Goal: Task Accomplishment & Management: Use online tool/utility

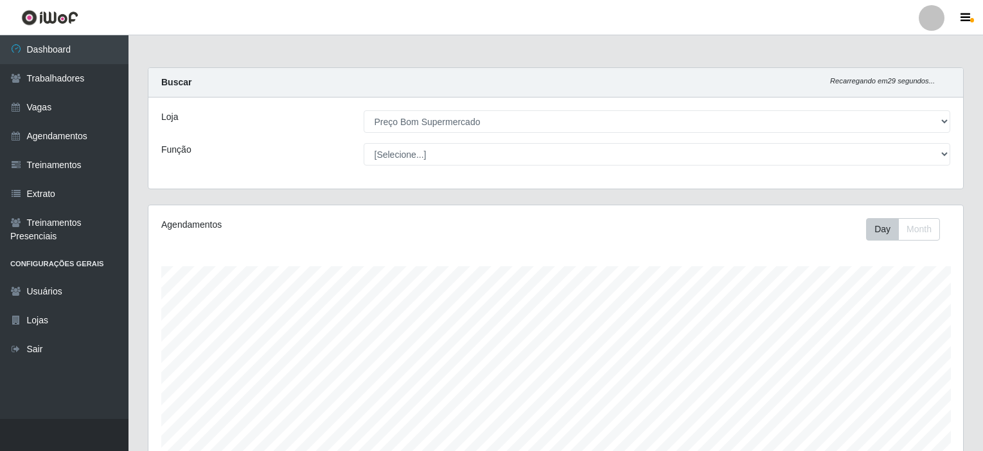
select select "387"
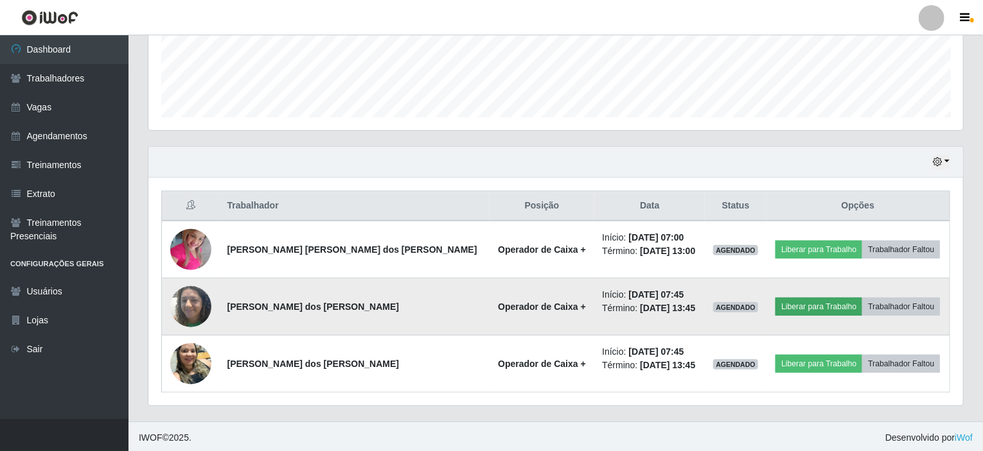
scroll to position [267, 814]
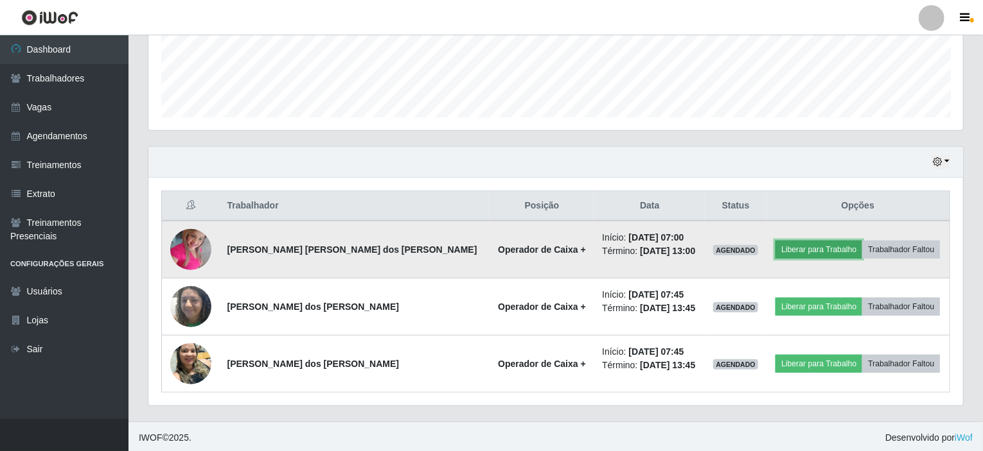
click at [796, 248] on button "Liberar para Trabalho" at bounding box center [818, 250] width 87 height 18
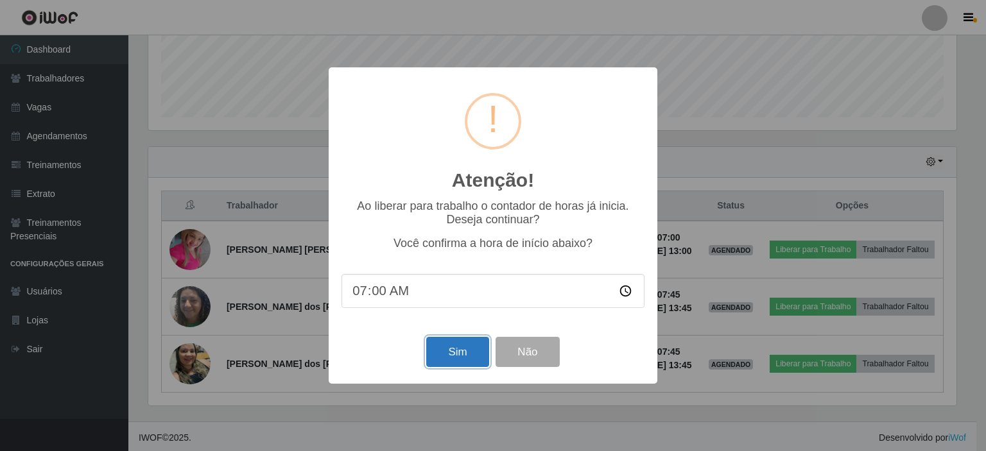
click at [440, 354] on button "Sim" at bounding box center [457, 352] width 62 height 30
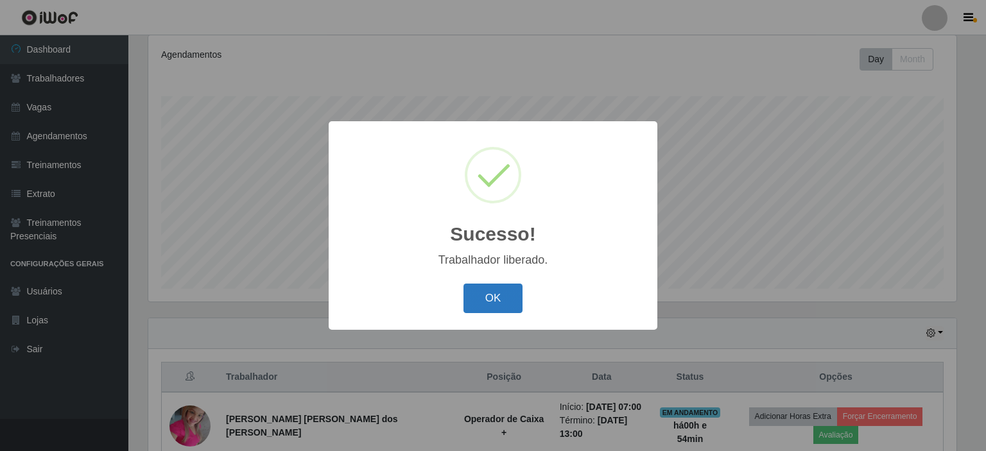
click at [502, 304] on button "OK" at bounding box center [494, 299] width 60 height 30
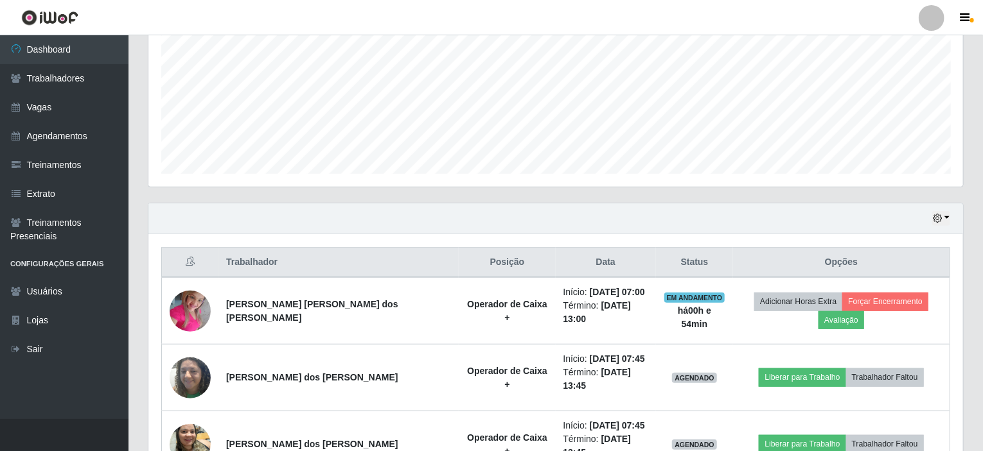
scroll to position [342, 0]
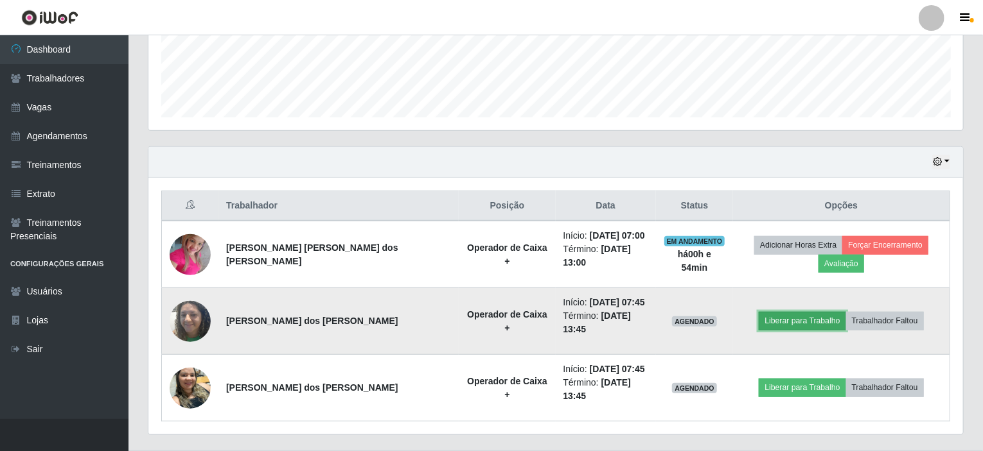
click at [775, 312] on button "Liberar para Trabalho" at bounding box center [801, 321] width 87 height 18
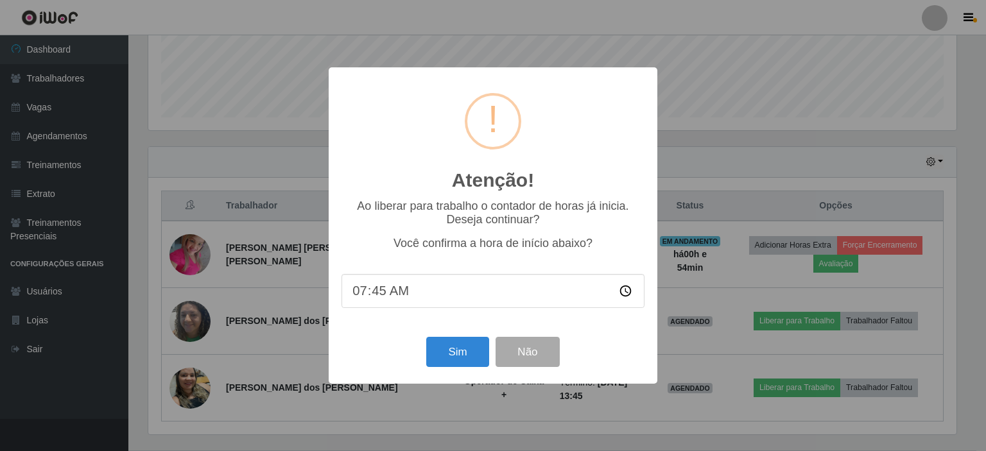
click at [385, 295] on input "07:45" at bounding box center [493, 291] width 303 height 34
click at [375, 295] on input "07:45" at bounding box center [493, 291] width 303 height 34
type input "07:54"
click at [453, 349] on button "Sim" at bounding box center [457, 352] width 62 height 30
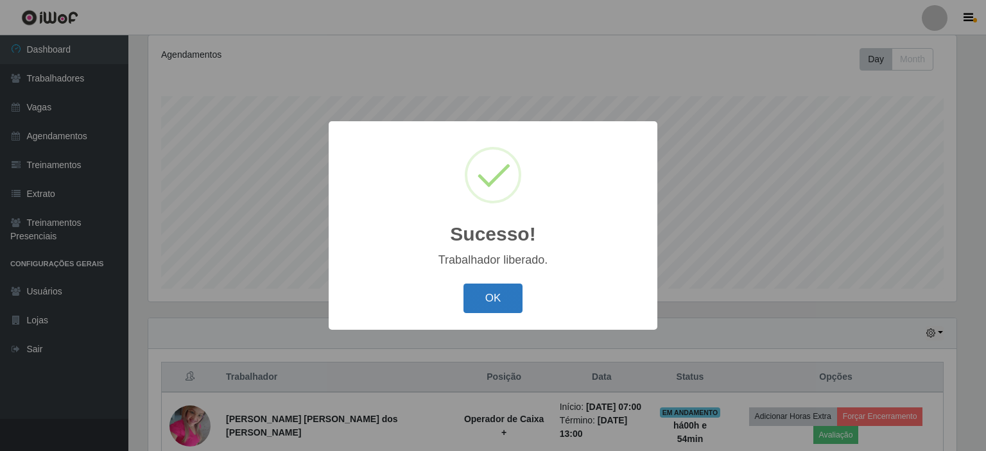
click at [488, 295] on button "OK" at bounding box center [494, 299] width 60 height 30
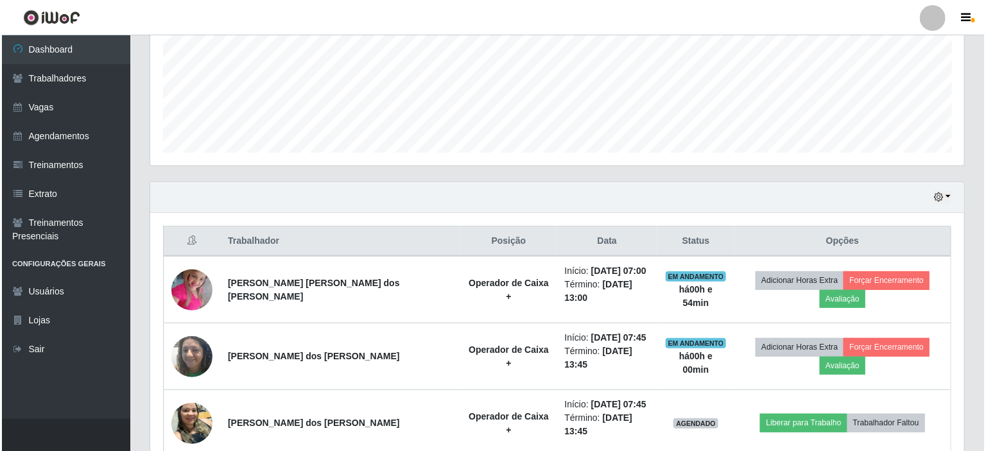
scroll to position [342, 0]
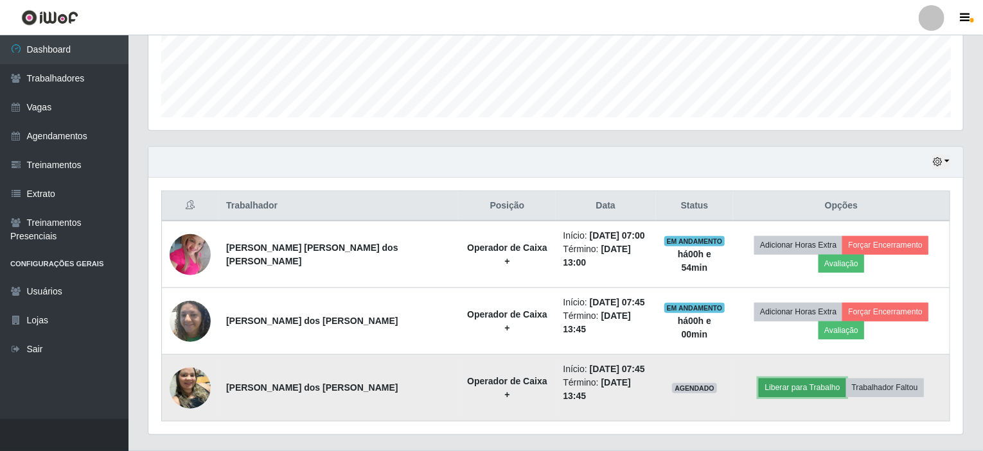
click at [784, 379] on button "Liberar para Trabalho" at bounding box center [801, 388] width 87 height 18
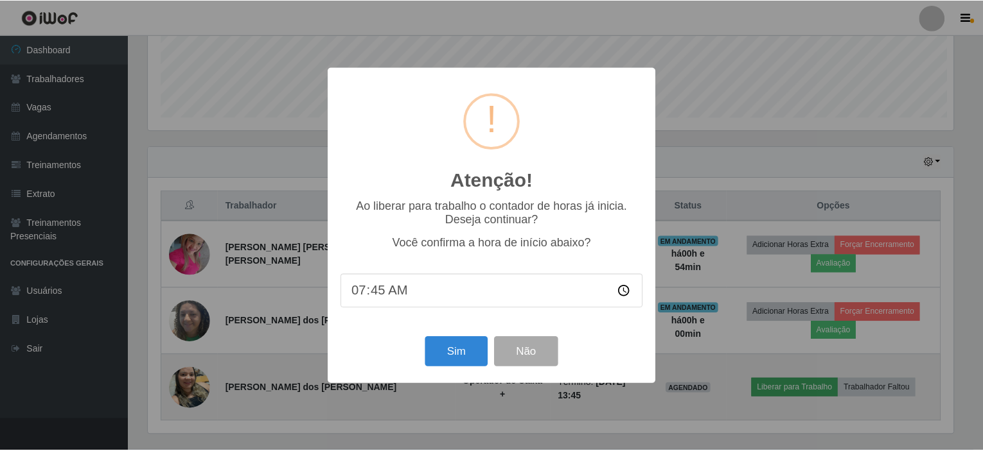
scroll to position [267, 809]
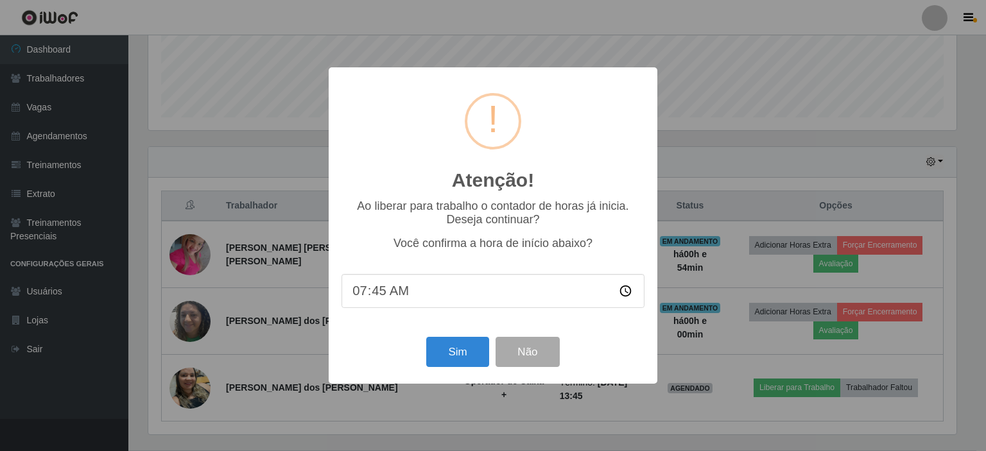
click at [379, 292] on input "07:45" at bounding box center [493, 291] width 303 height 34
type input "07:54"
click at [466, 352] on button "Sim" at bounding box center [457, 352] width 62 height 30
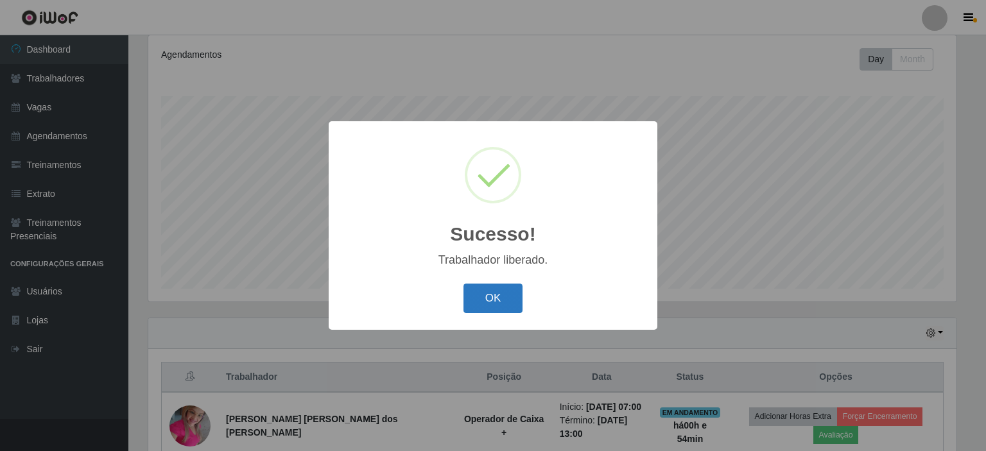
click at [484, 295] on button "OK" at bounding box center [494, 299] width 60 height 30
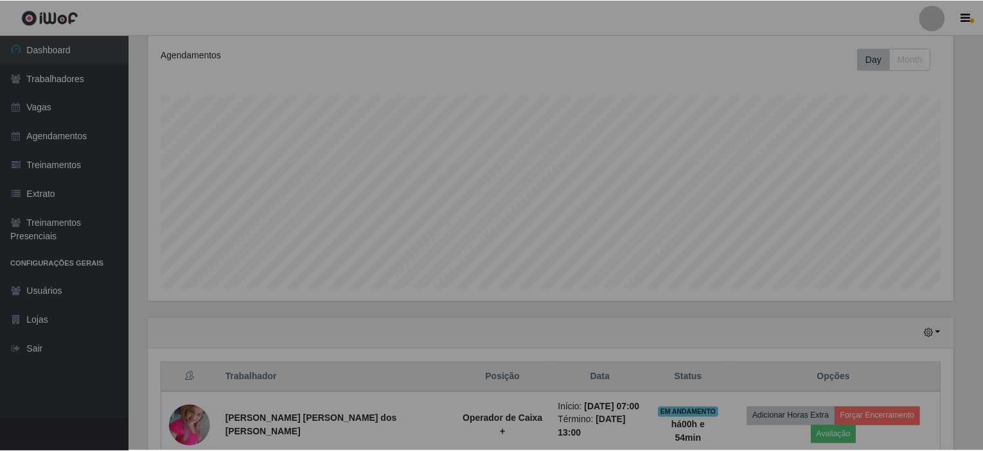
scroll to position [0, 0]
